Goal: Task Accomplishment & Management: Use online tool/utility

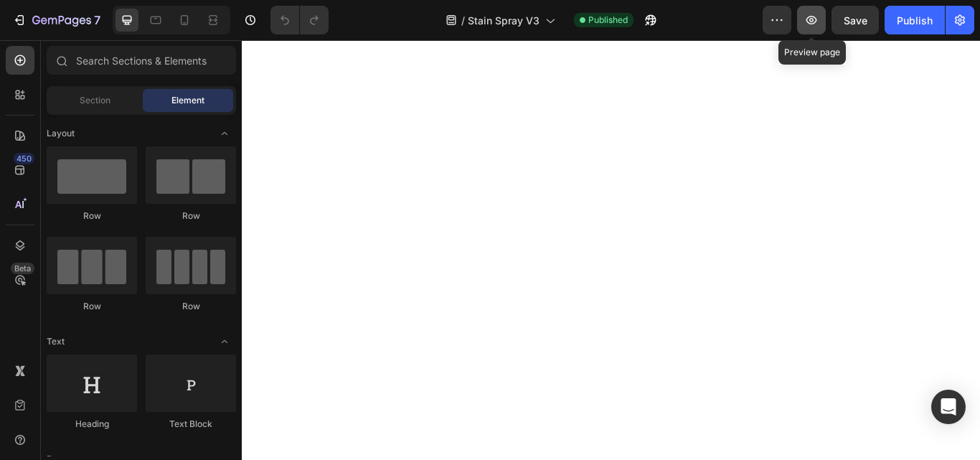
click at [809, 21] on icon "button" at bounding box center [811, 20] width 14 height 14
click at [81, 102] on span "Section" at bounding box center [95, 100] width 31 height 13
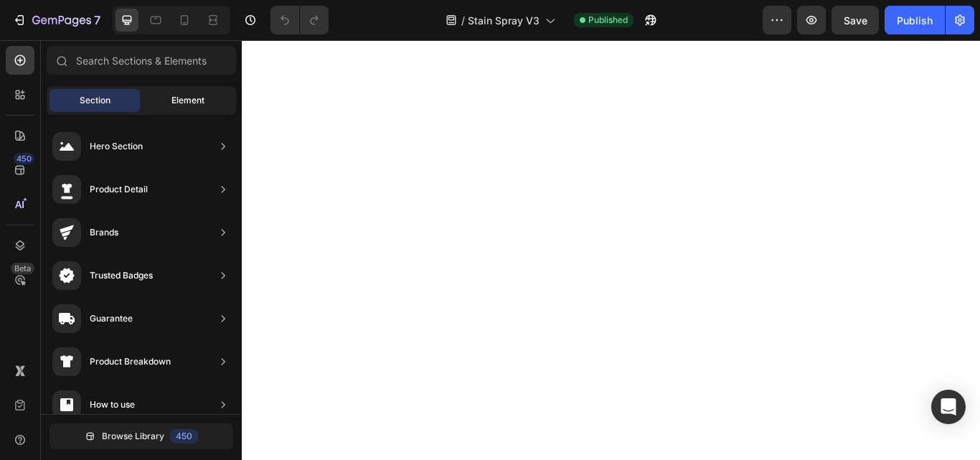
click at [195, 98] on span "Element" at bounding box center [187, 100] width 33 height 13
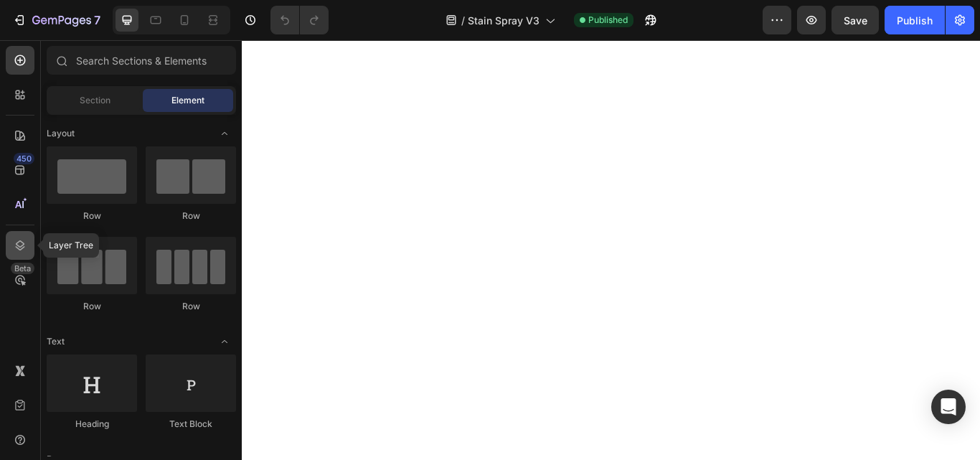
click at [22, 247] on icon at bounding box center [20, 245] width 14 height 14
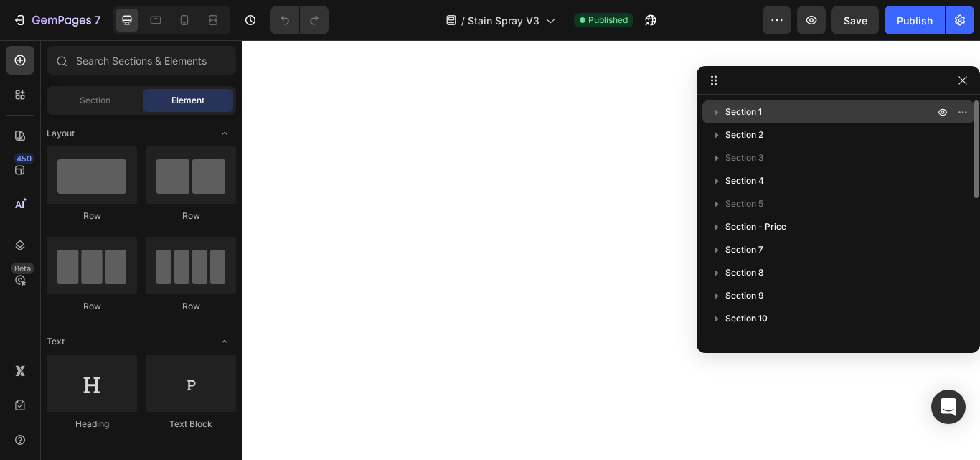
click at [718, 112] on icon "button" at bounding box center [717, 113] width 4 height 6
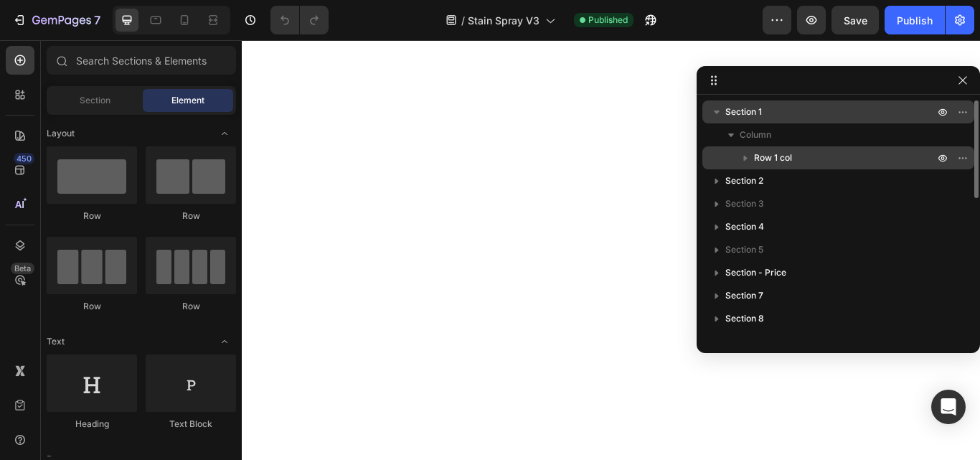
click at [740, 151] on icon "button" at bounding box center [745, 158] width 14 height 14
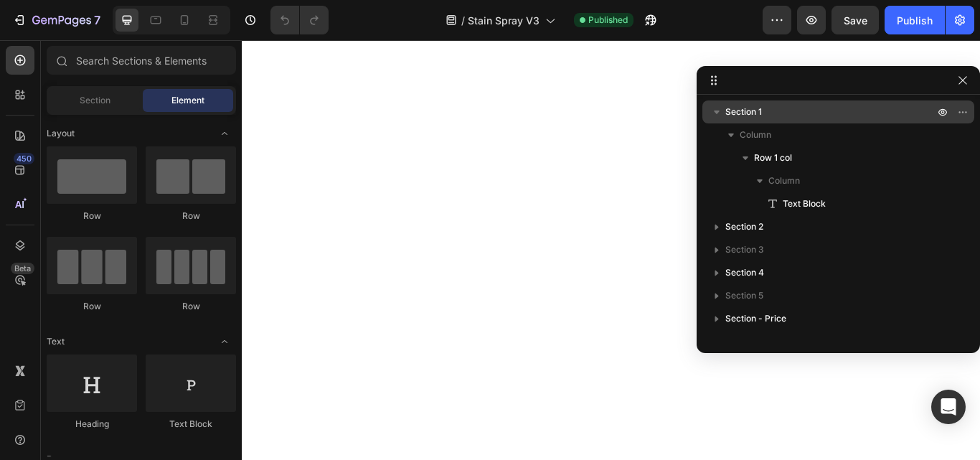
click at [716, 110] on icon "button" at bounding box center [717, 112] width 6 height 4
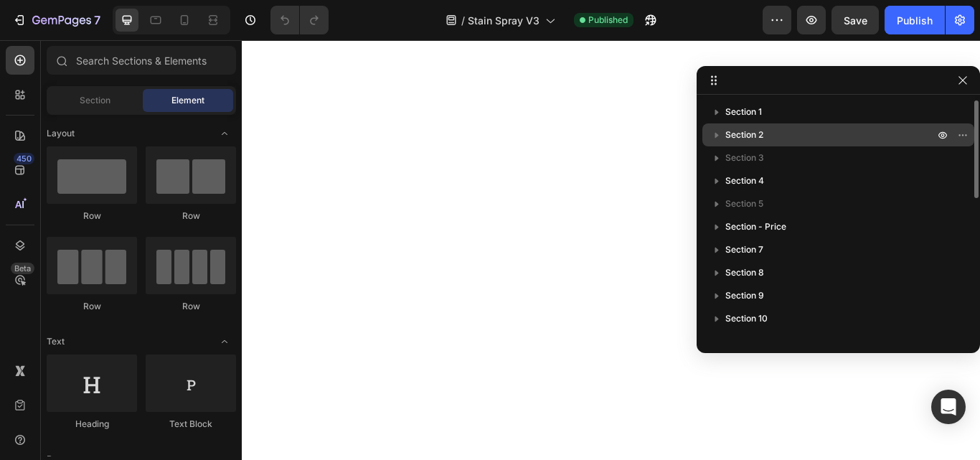
click at [711, 132] on icon "button" at bounding box center [716, 135] width 14 height 14
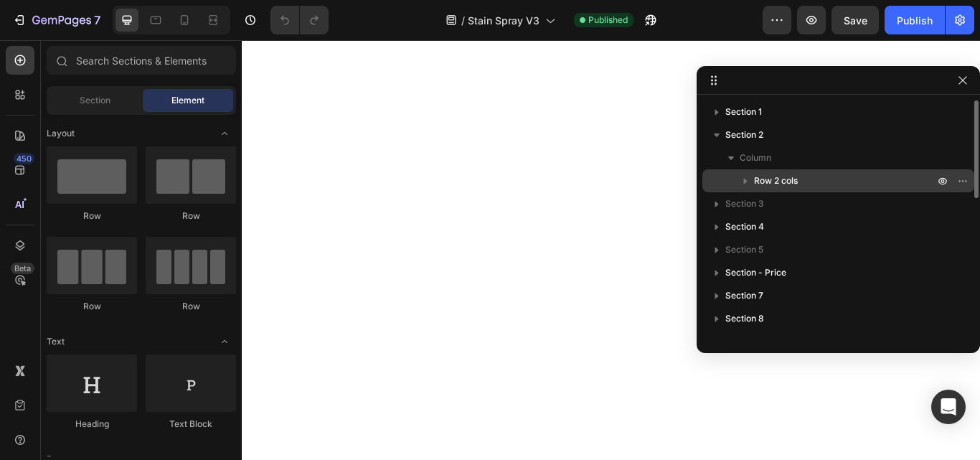
click at [744, 178] on icon "button" at bounding box center [745, 181] width 14 height 14
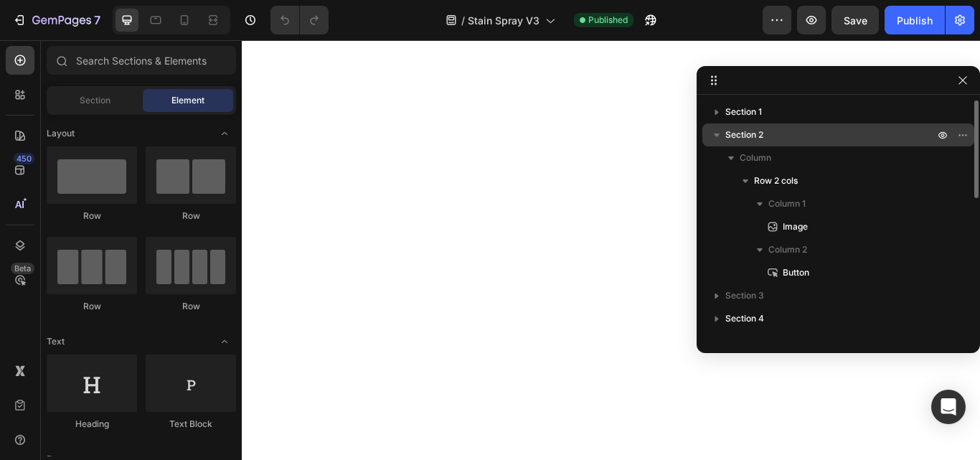
click at [714, 133] on icon "button" at bounding box center [717, 135] width 6 height 4
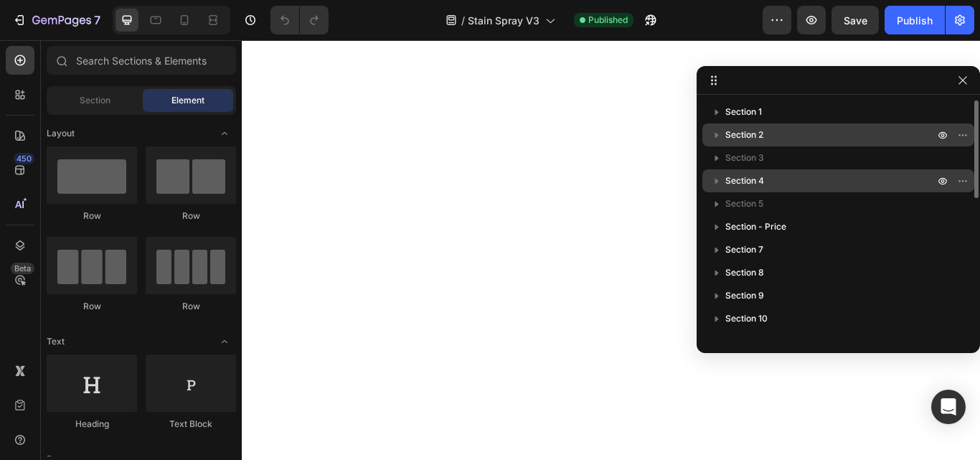
click at [716, 179] on icon "button" at bounding box center [716, 181] width 14 height 14
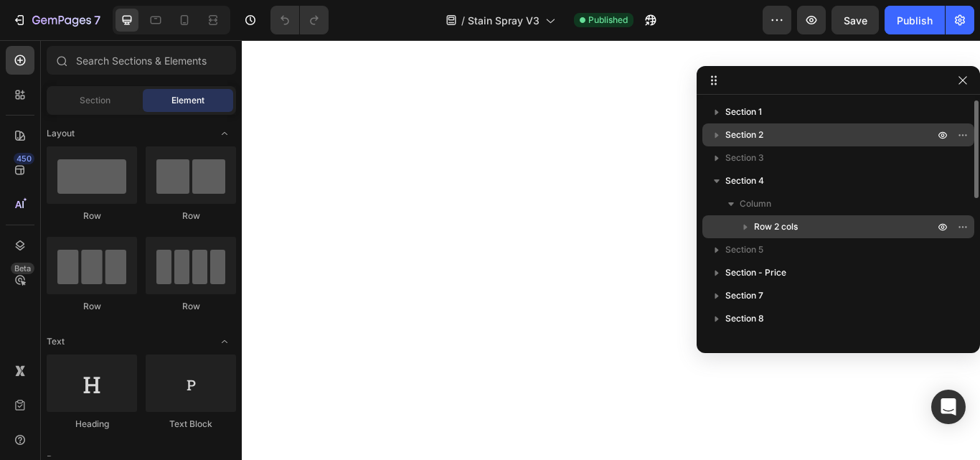
click at [745, 222] on icon "button" at bounding box center [745, 226] width 14 height 14
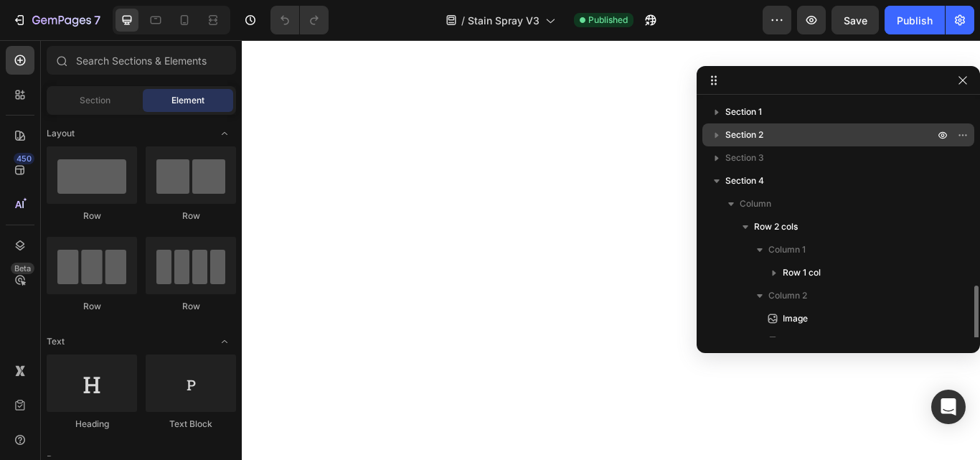
scroll to position [143, 0]
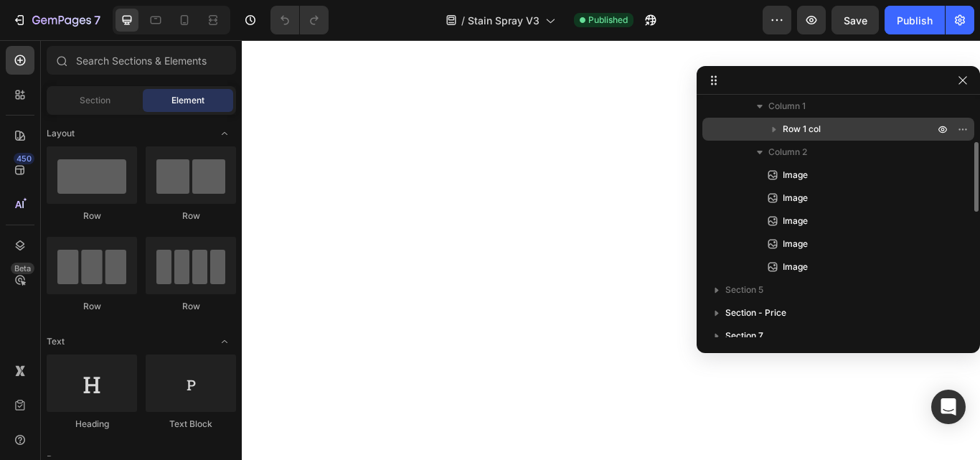
click at [769, 126] on icon "button" at bounding box center [774, 129] width 14 height 14
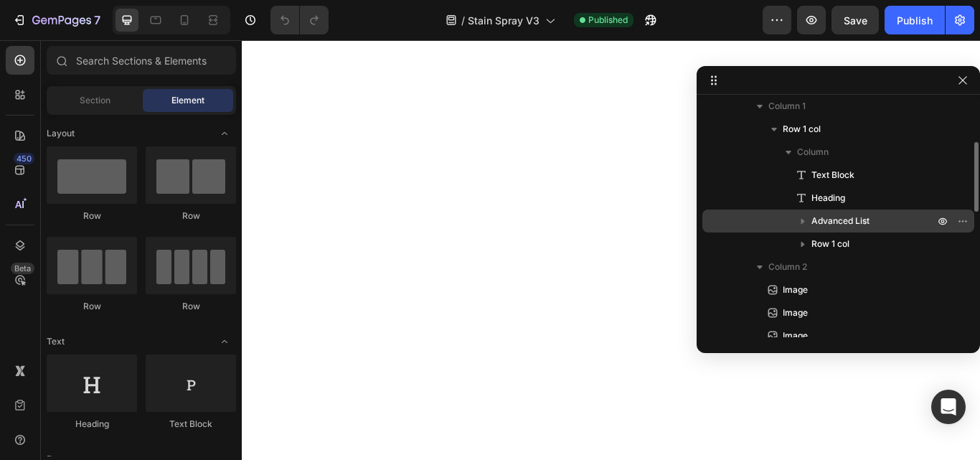
scroll to position [215, 0]
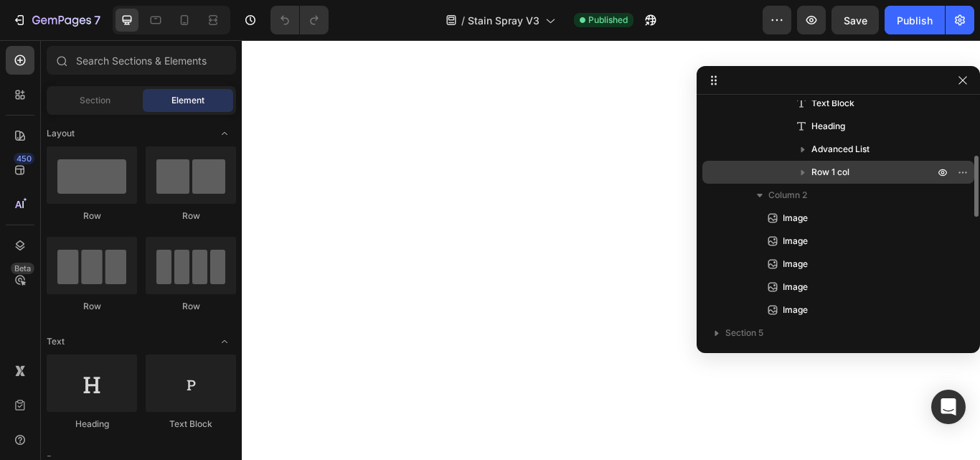
click at [805, 172] on icon "button" at bounding box center [802, 172] width 14 height 14
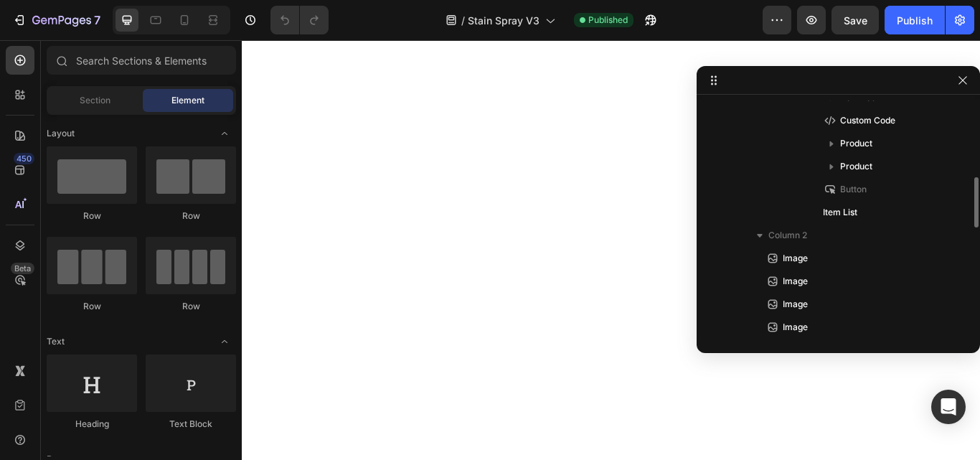
scroll to position [430, 0]
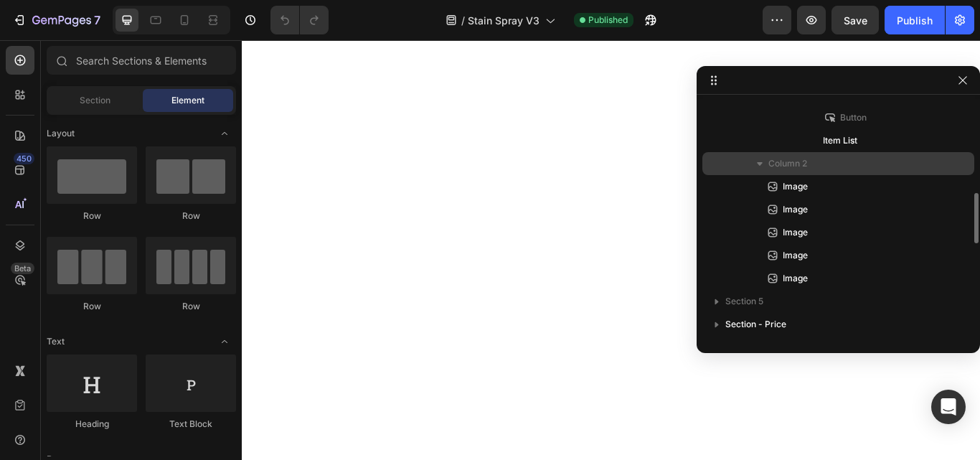
click at [758, 161] on icon "button" at bounding box center [759, 163] width 14 height 14
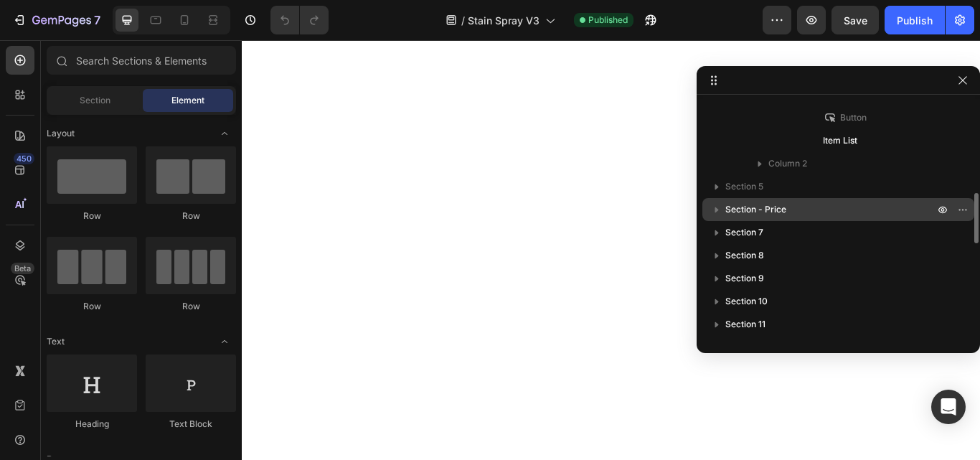
scroll to position [359, 0]
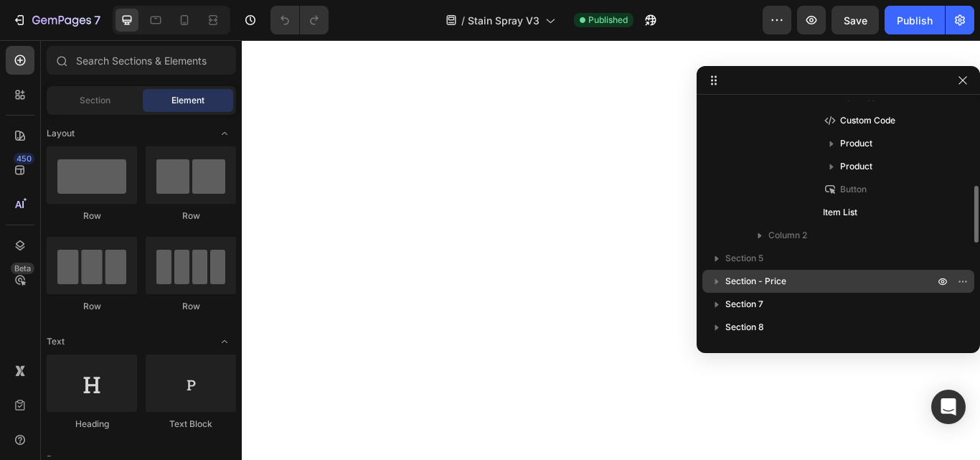
click at [712, 285] on icon "button" at bounding box center [716, 281] width 14 height 14
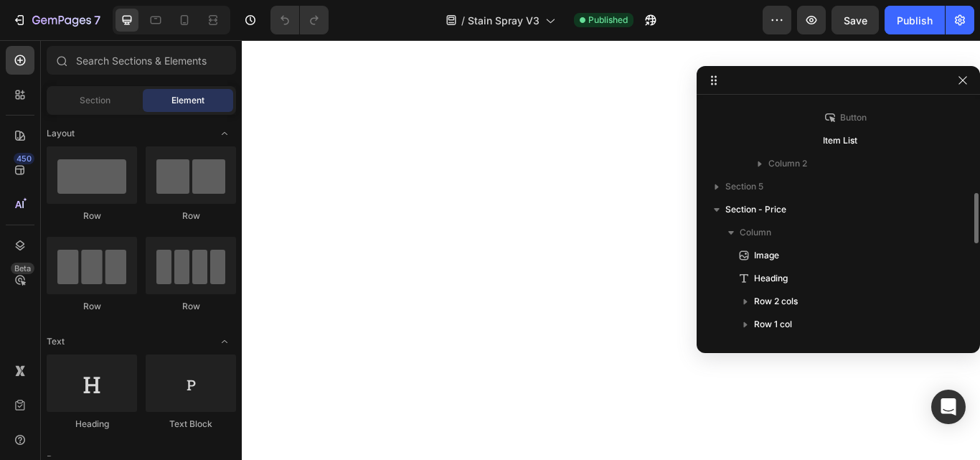
scroll to position [502, 0]
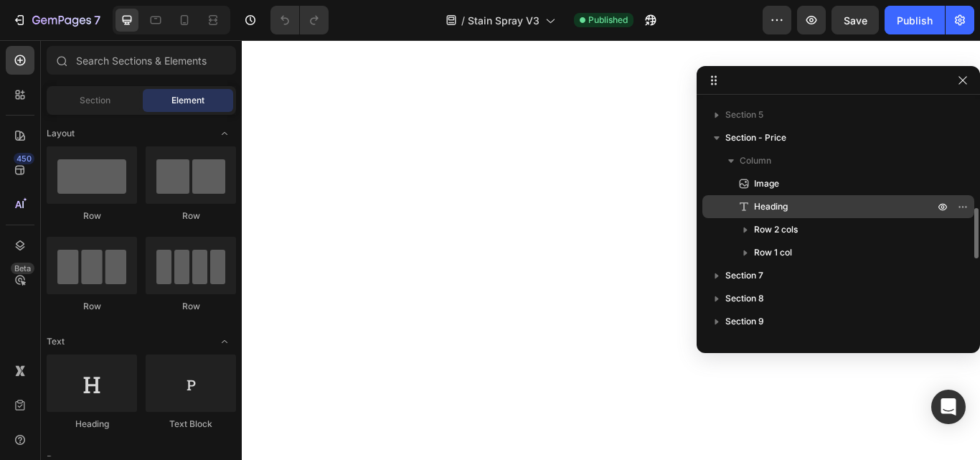
click at [770, 209] on span "Heading" at bounding box center [771, 206] width 34 height 14
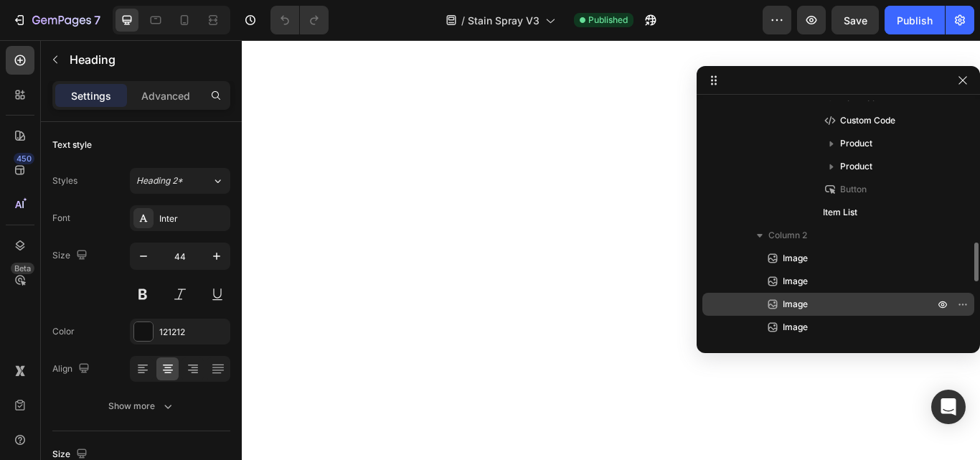
scroll to position [215, 0]
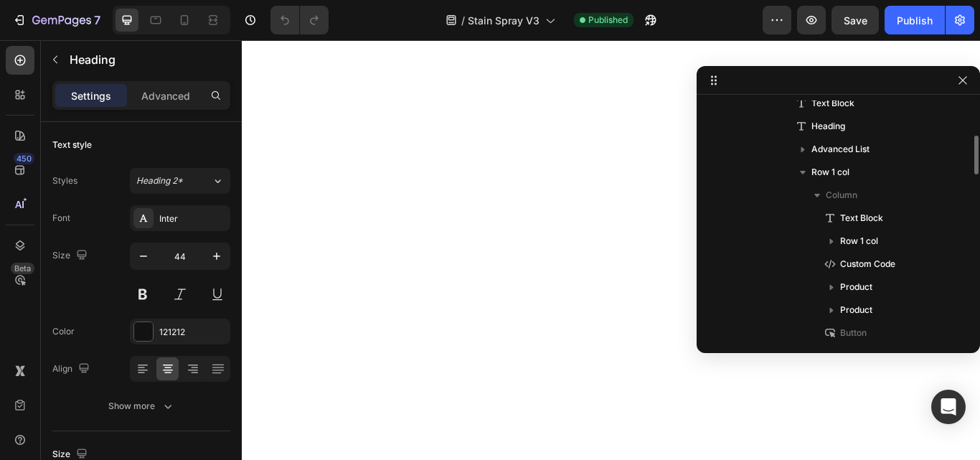
click at [972, 79] on div at bounding box center [837, 80] width 283 height 29
drag, startPoint x: 960, startPoint y: 82, endPoint x: 715, endPoint y: 11, distance: 255.3
click at [960, 82] on icon "button" at bounding box center [962, 80] width 11 height 11
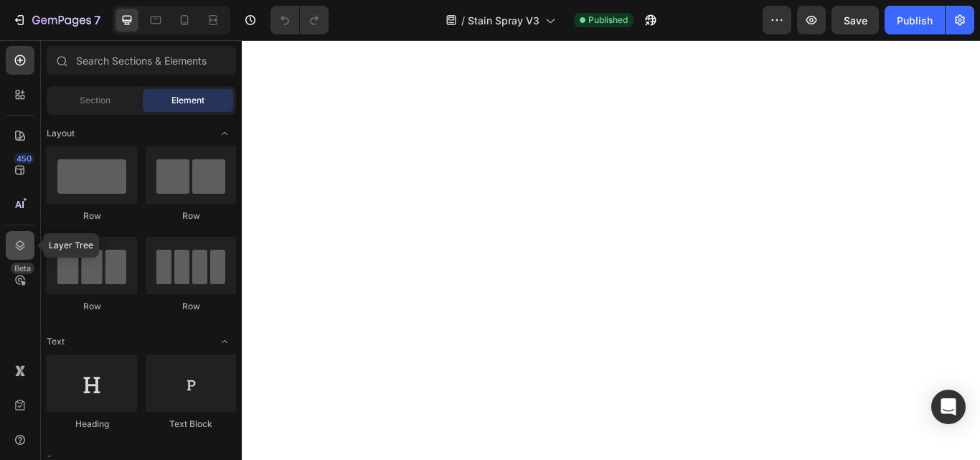
click at [28, 247] on div at bounding box center [20, 245] width 29 height 29
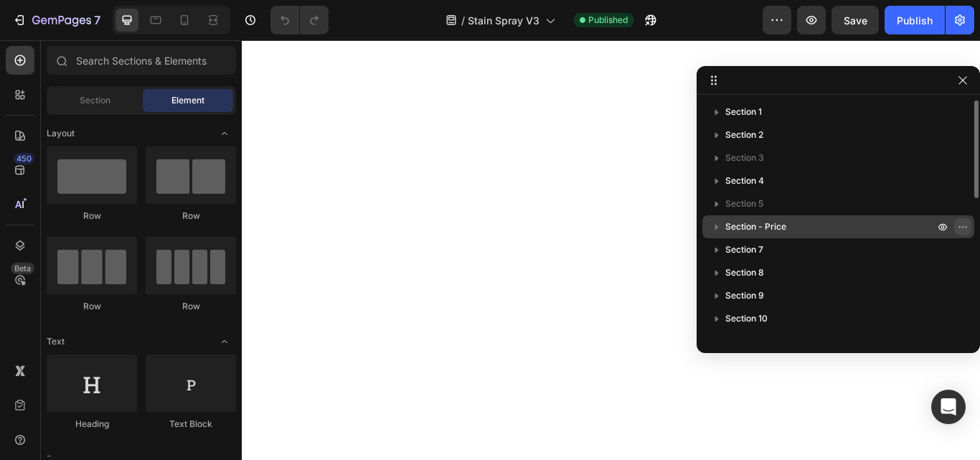
click at [962, 225] on icon "button" at bounding box center [962, 226] width 11 height 11
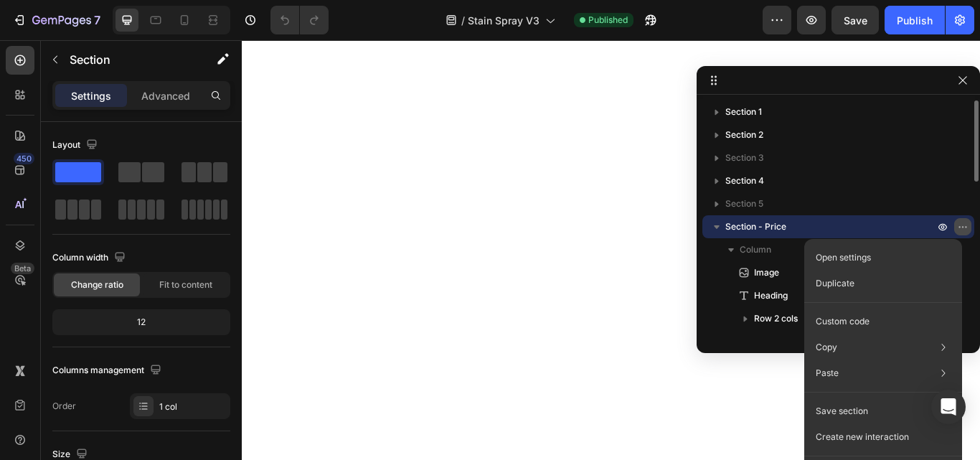
click at [962, 225] on icon "button" at bounding box center [962, 226] width 11 height 11
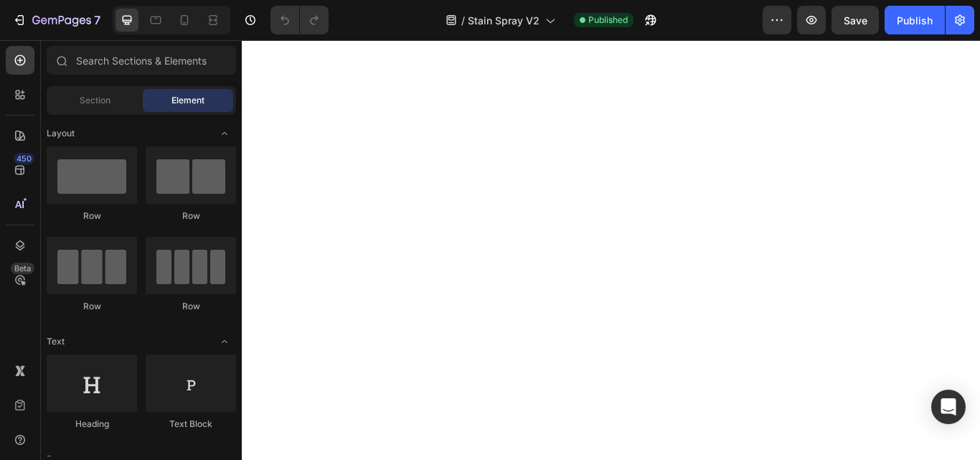
click at [675, 406] on body at bounding box center [672, 284] width 861 height 489
click at [21, 250] on icon at bounding box center [20, 245] width 14 height 14
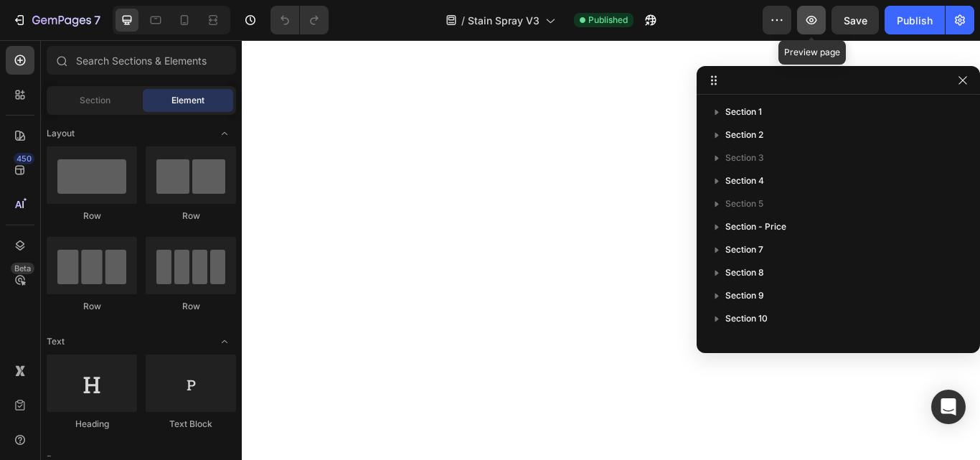
click at [810, 19] on icon "button" at bounding box center [811, 20] width 14 height 14
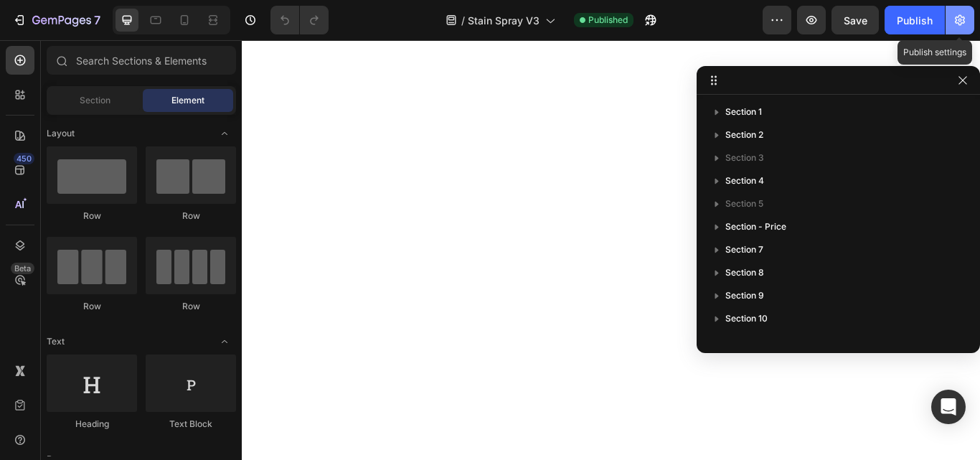
click at [954, 16] on icon "button" at bounding box center [959, 20] width 14 height 14
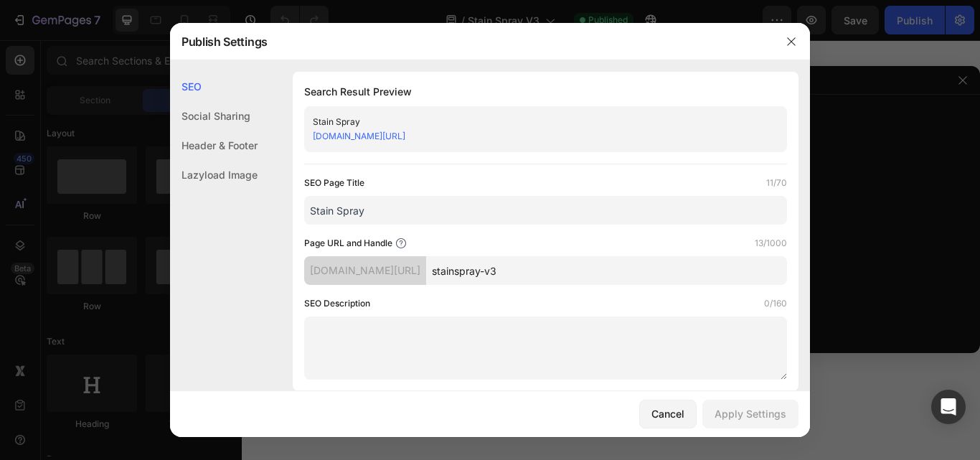
click at [405, 137] on link "furryfreshness.myshopify.com/pages/stainspray-v3" at bounding box center [359, 136] width 93 height 11
click at [787, 43] on icon "button" at bounding box center [790, 41] width 11 height 11
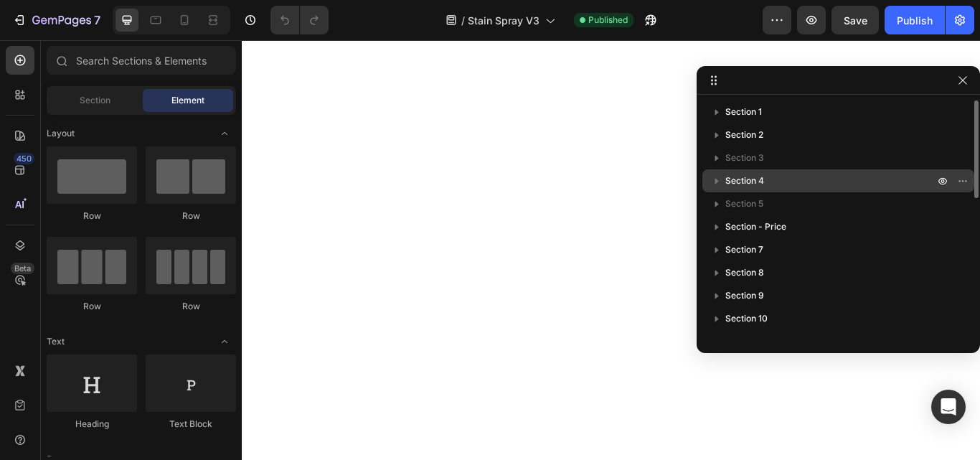
click at [717, 179] on icon "button" at bounding box center [716, 181] width 14 height 14
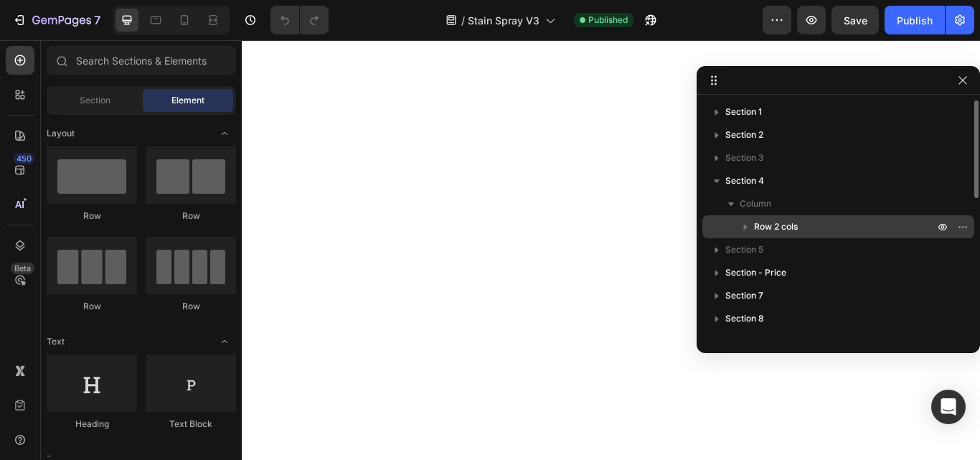
click at [746, 224] on icon "button" at bounding box center [745, 226] width 14 height 14
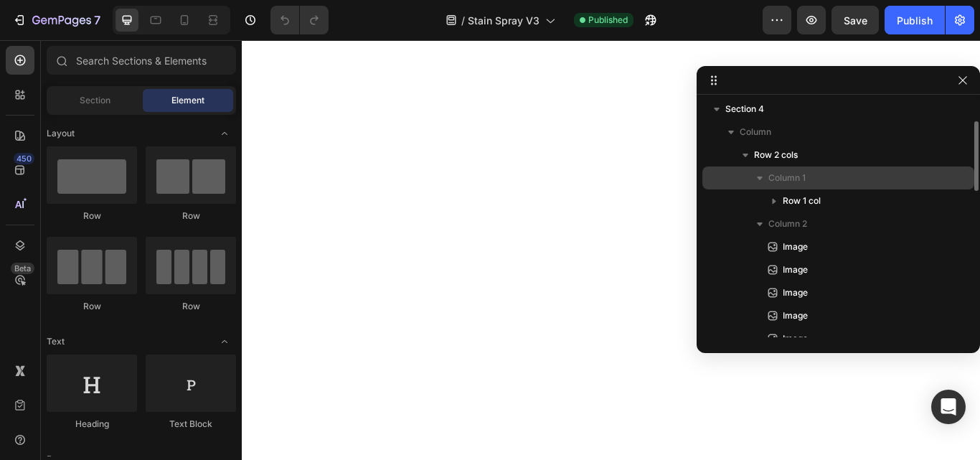
click at [760, 176] on icon "button" at bounding box center [760, 178] width 6 height 4
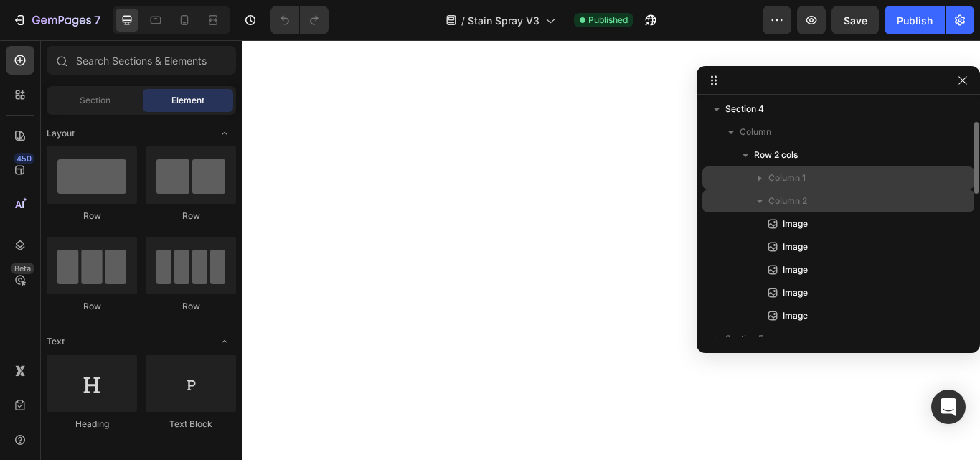
click at [757, 201] on icon "button" at bounding box center [759, 201] width 14 height 14
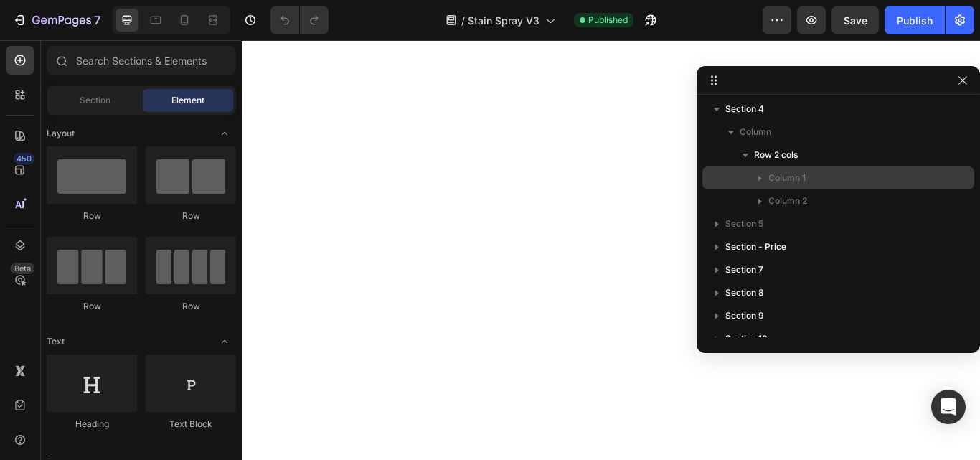
click at [762, 175] on icon "button" at bounding box center [759, 178] width 14 height 14
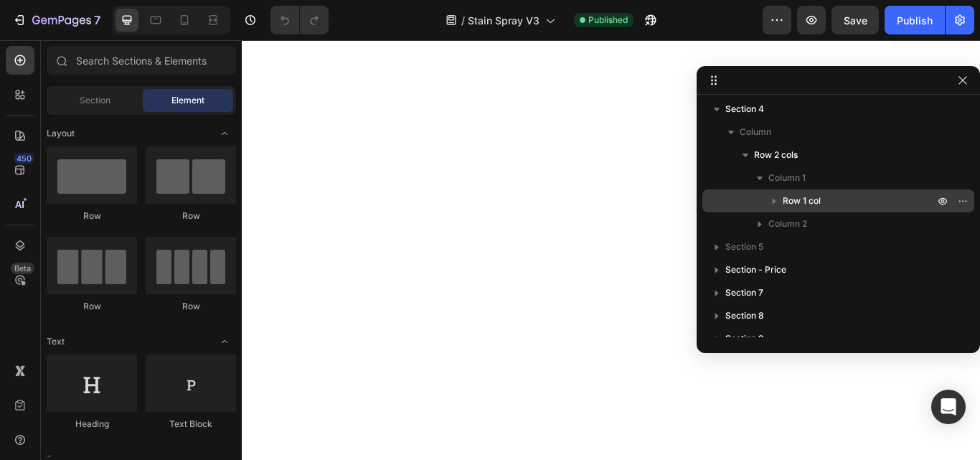
click at [767, 196] on icon "button" at bounding box center [774, 201] width 14 height 14
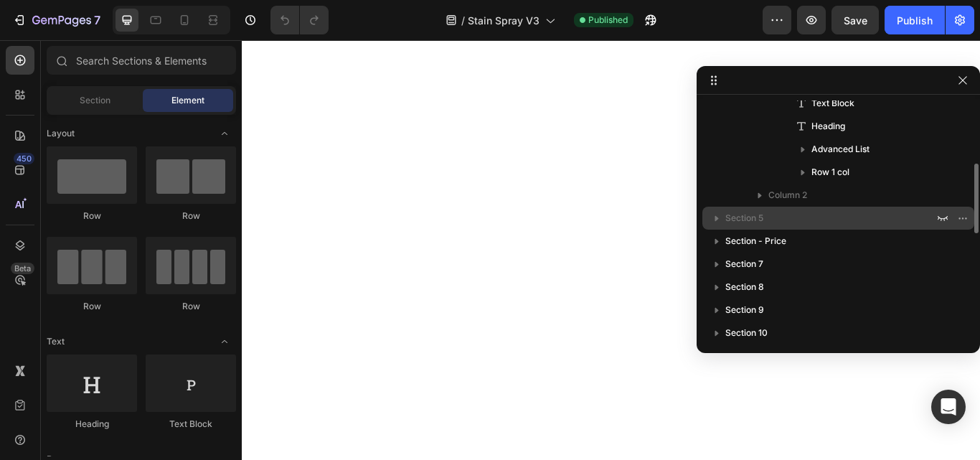
scroll to position [143, 0]
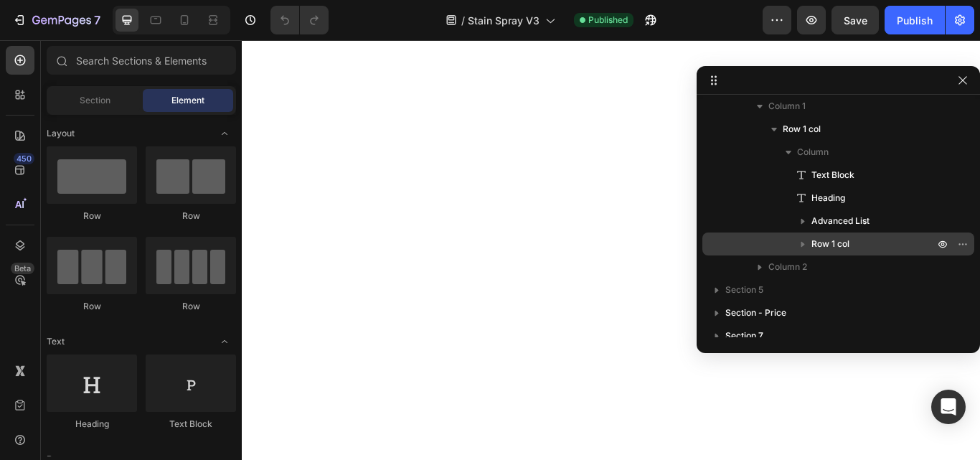
click at [802, 242] on icon "button" at bounding box center [802, 244] width 14 height 14
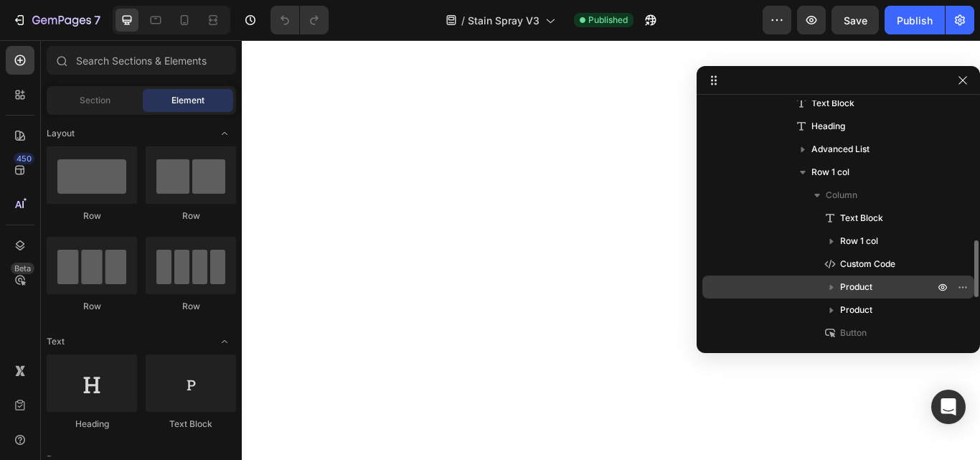
scroll to position [287, 0]
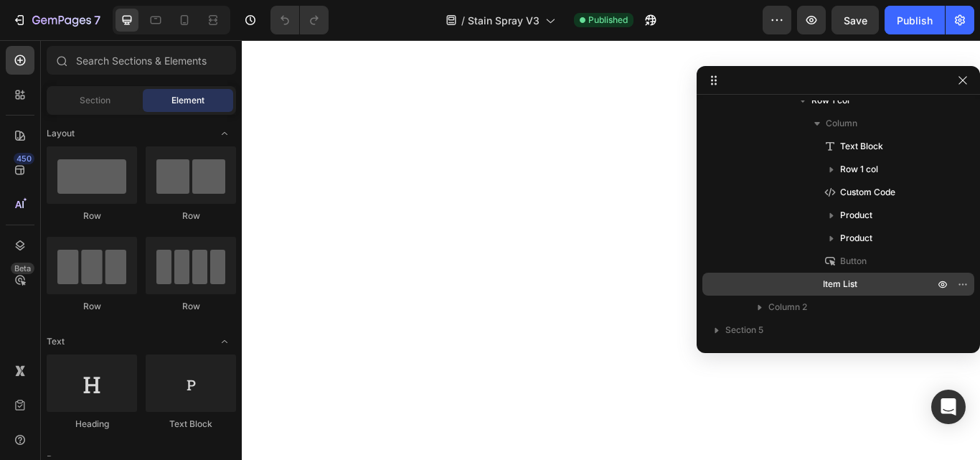
drag, startPoint x: 861, startPoint y: 209, endPoint x: 848, endPoint y: 289, distance: 80.5
click at [848, 289] on div "Text Block Row 1 col Custom Code Product Product Button Item List" at bounding box center [838, 215] width 272 height 161
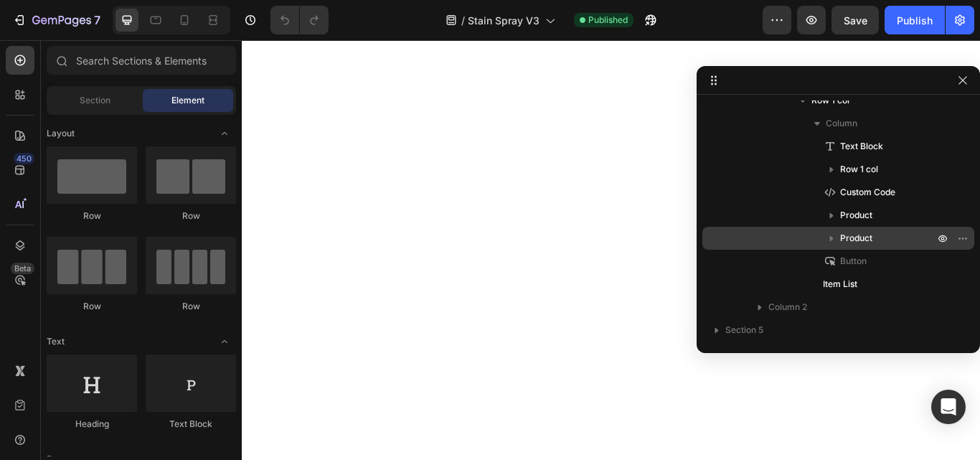
scroll to position [0, 0]
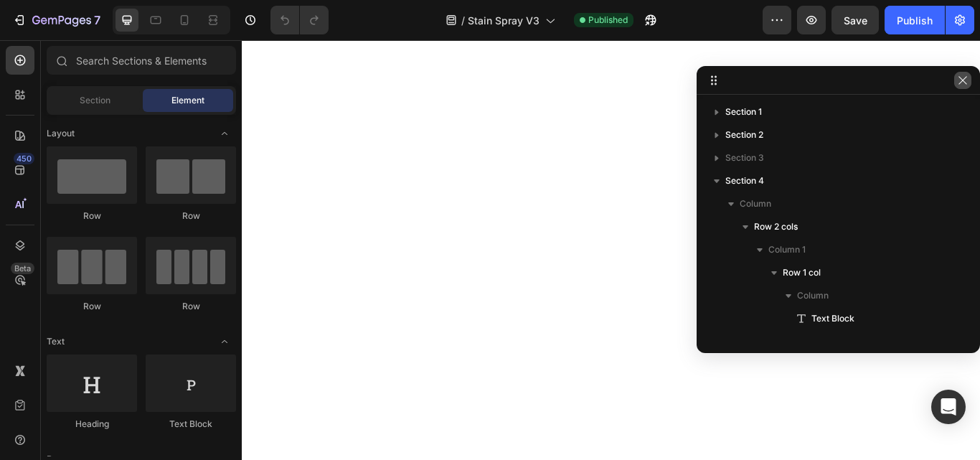
drag, startPoint x: 962, startPoint y: 81, endPoint x: 859, endPoint y: 32, distance: 114.5
click at [962, 81] on icon "button" at bounding box center [962, 80] width 11 height 11
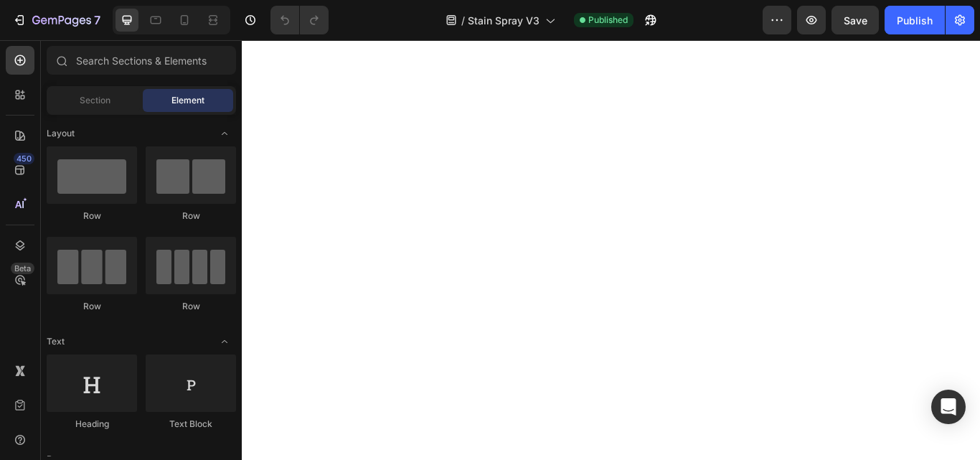
drag, startPoint x: 374, startPoint y: 90, endPoint x: 439, endPoint y: 512, distance: 427.3
click at [440, 459] on body at bounding box center [672, 284] width 861 height 489
click at [17, 248] on icon at bounding box center [20, 245] width 9 height 10
click at [736, 138] on body at bounding box center [672, 284] width 861 height 489
